Goal: Find specific page/section: Find specific page/section

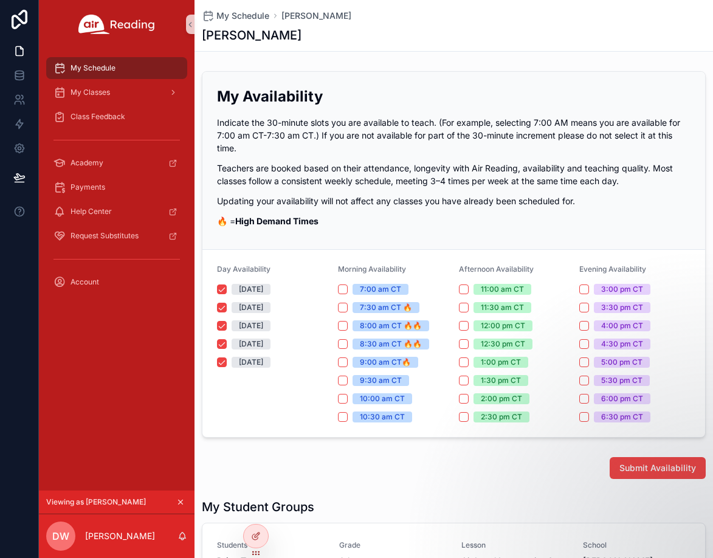
scroll to position [191, 0]
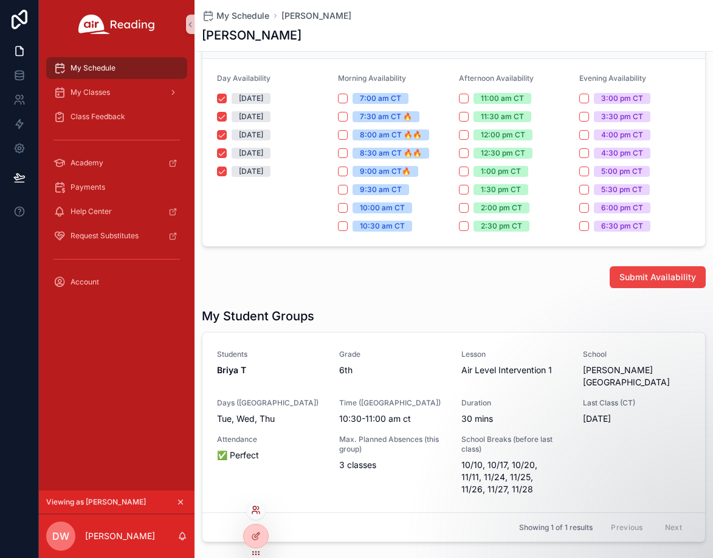
click at [255, 509] on icon at bounding box center [254, 507] width 3 height 3
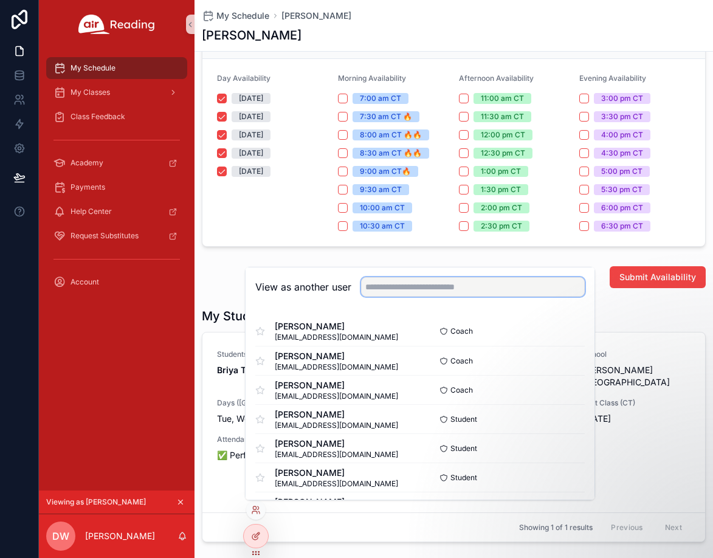
click at [412, 283] on input "text" at bounding box center [473, 286] width 224 height 19
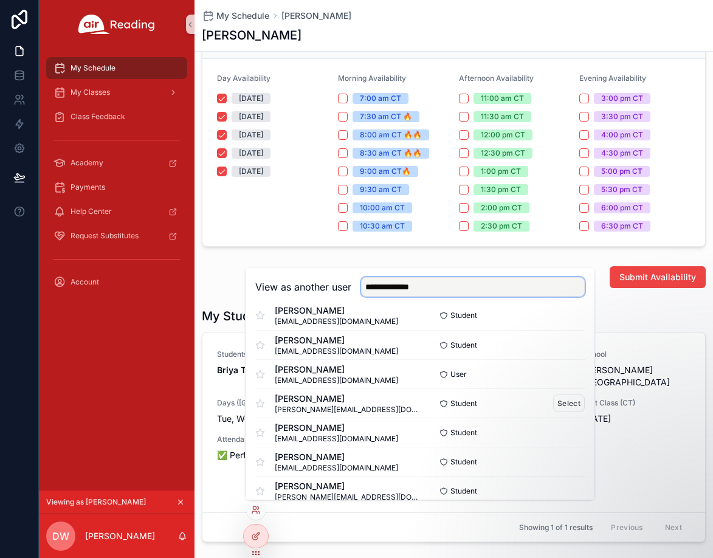
scroll to position [39, 0]
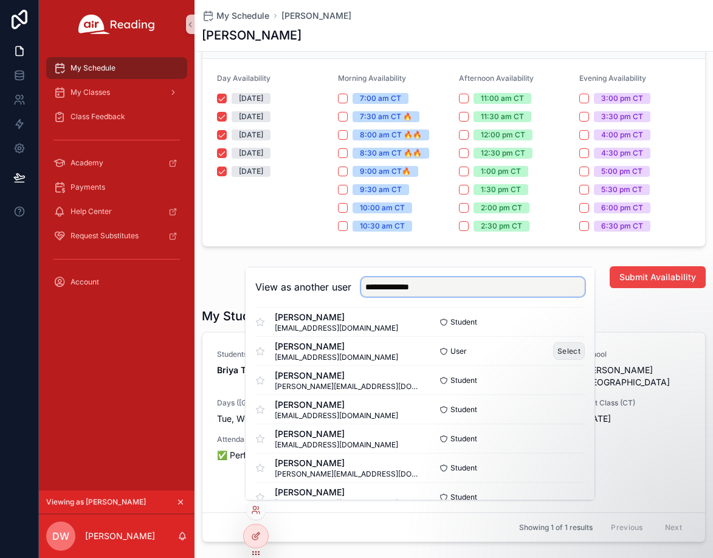
type input "**********"
click at [565, 350] on button "Select" at bounding box center [569, 351] width 32 height 18
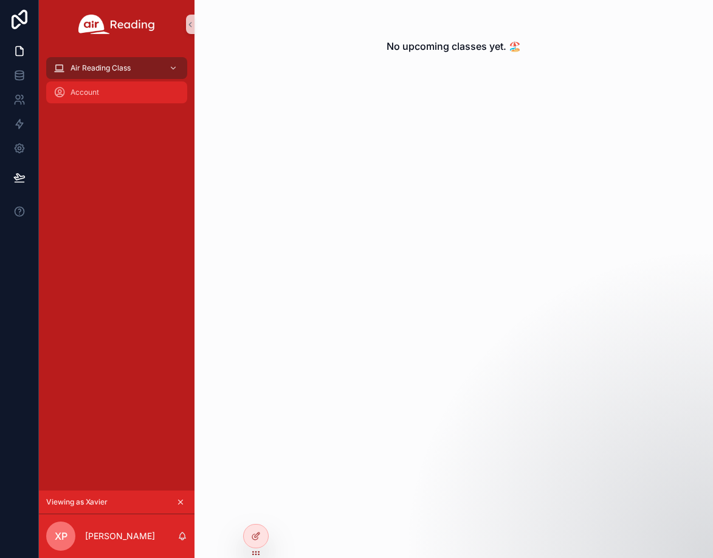
click at [77, 86] on div "Account" at bounding box center [116, 92] width 126 height 19
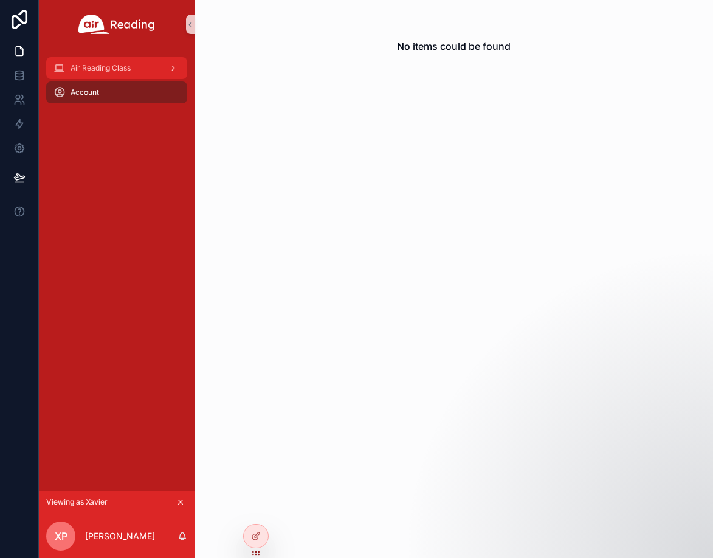
click at [114, 72] on span "Air Reading Class" at bounding box center [101, 68] width 60 height 10
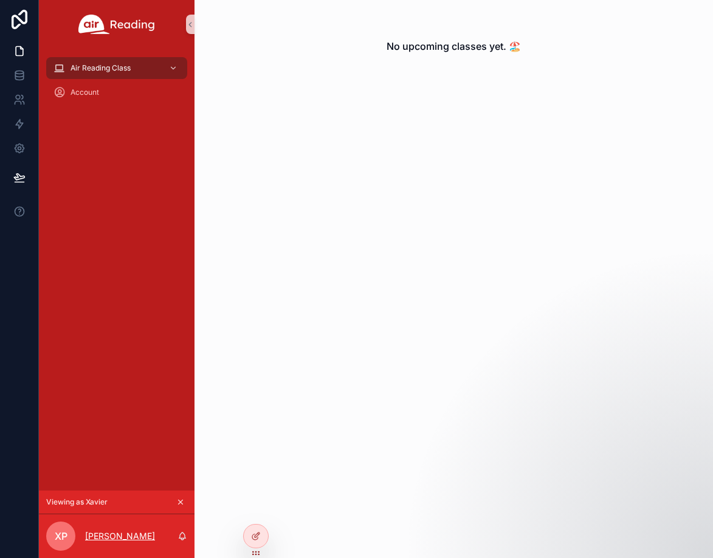
click at [110, 536] on p "[PERSON_NAME]" at bounding box center [120, 536] width 70 height 12
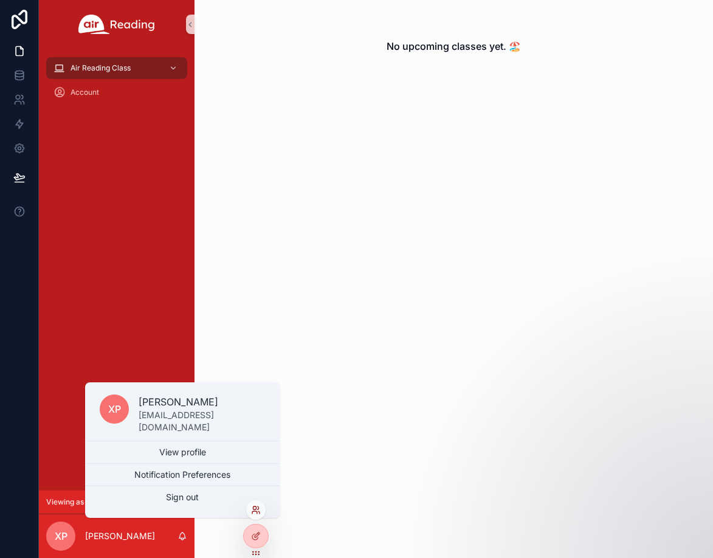
click at [252, 507] on icon at bounding box center [256, 510] width 10 height 10
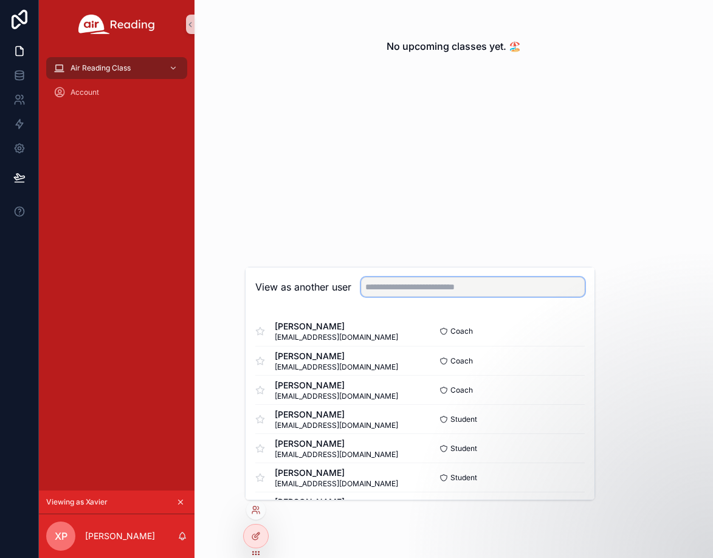
click at [405, 288] on input "text" at bounding box center [473, 286] width 224 height 19
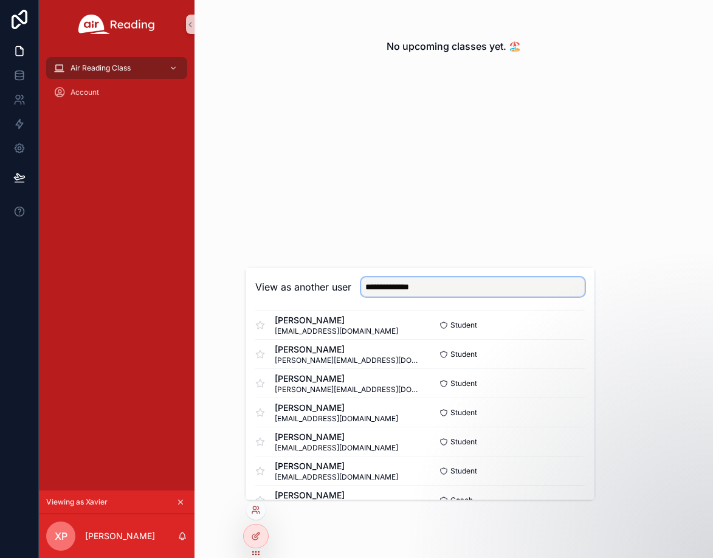
scroll to position [381, 0]
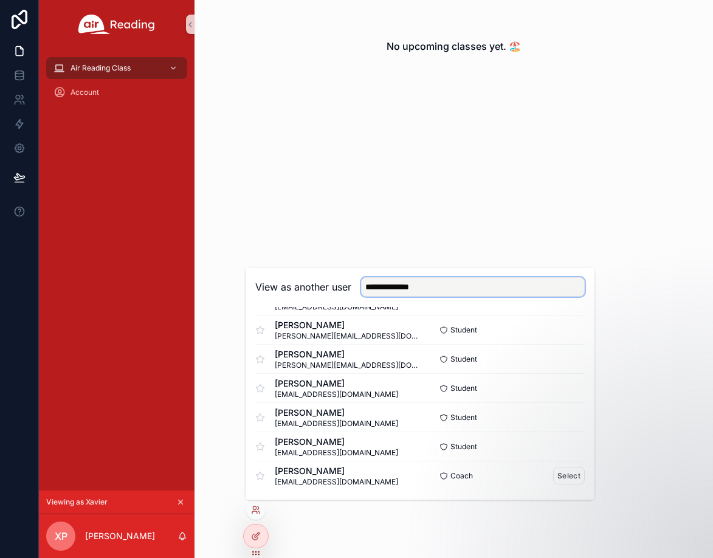
type input "**********"
click at [456, 478] on span "Coach" at bounding box center [461, 476] width 22 height 10
click at [355, 477] on span "[EMAIL_ADDRESS][DOMAIN_NAME]" at bounding box center [336, 482] width 123 height 10
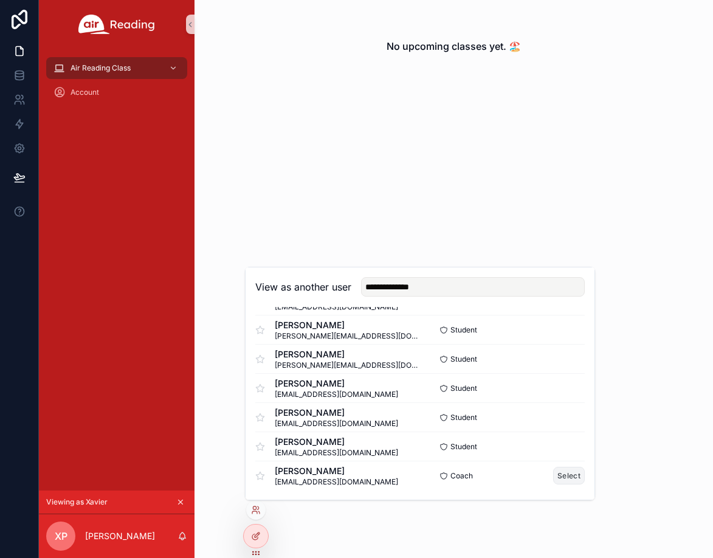
click at [570, 478] on button "Select" at bounding box center [569, 476] width 32 height 18
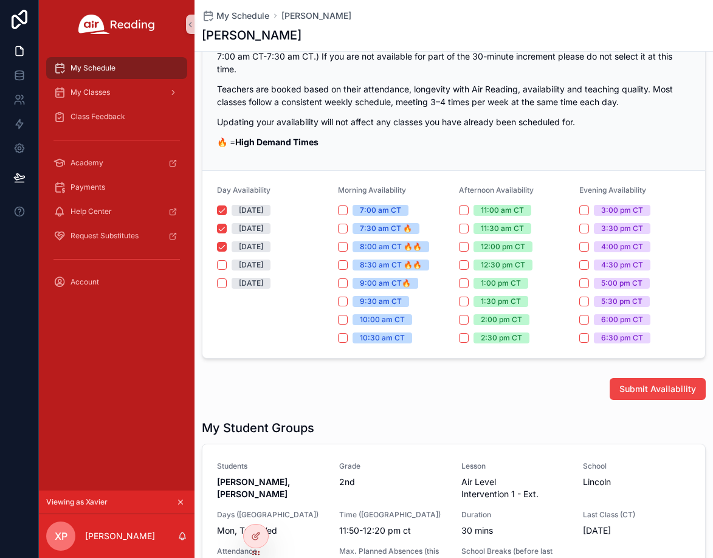
scroll to position [132, 0]
